Goal: Find specific page/section: Find specific page/section

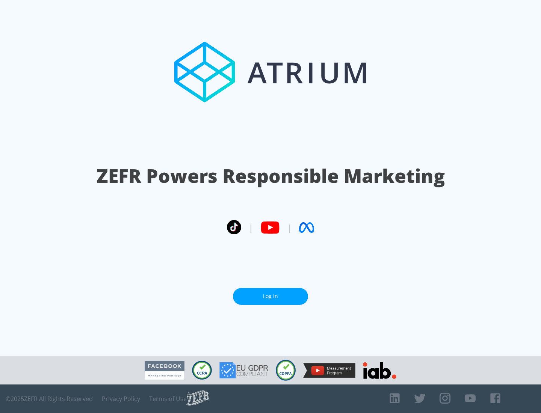
click at [270, 293] on link "Log In" at bounding box center [270, 296] width 75 height 17
